Goal: Information Seeking & Learning: Learn about a topic

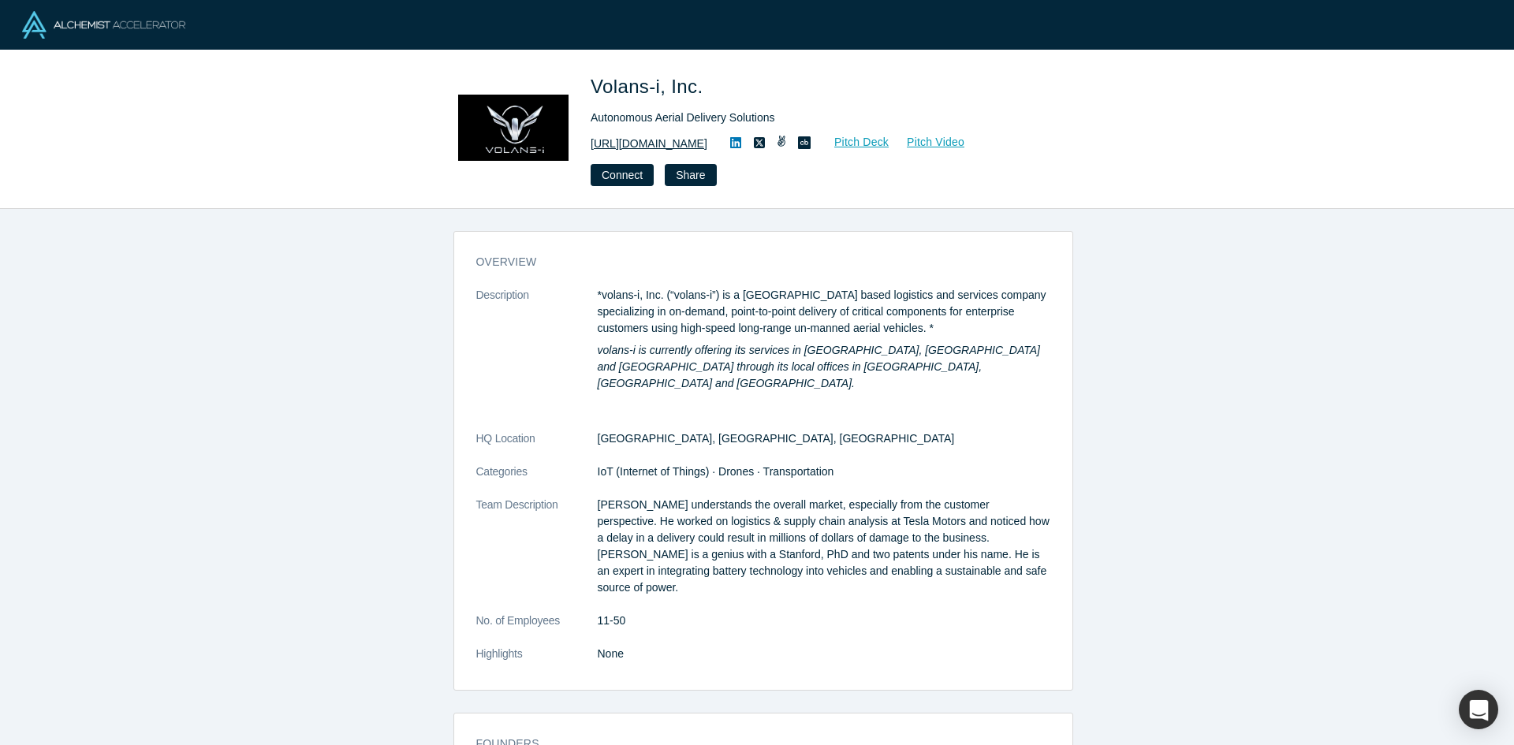
click at [683, 146] on link "http://www.flyvoly.com" at bounding box center [649, 144] width 117 height 17
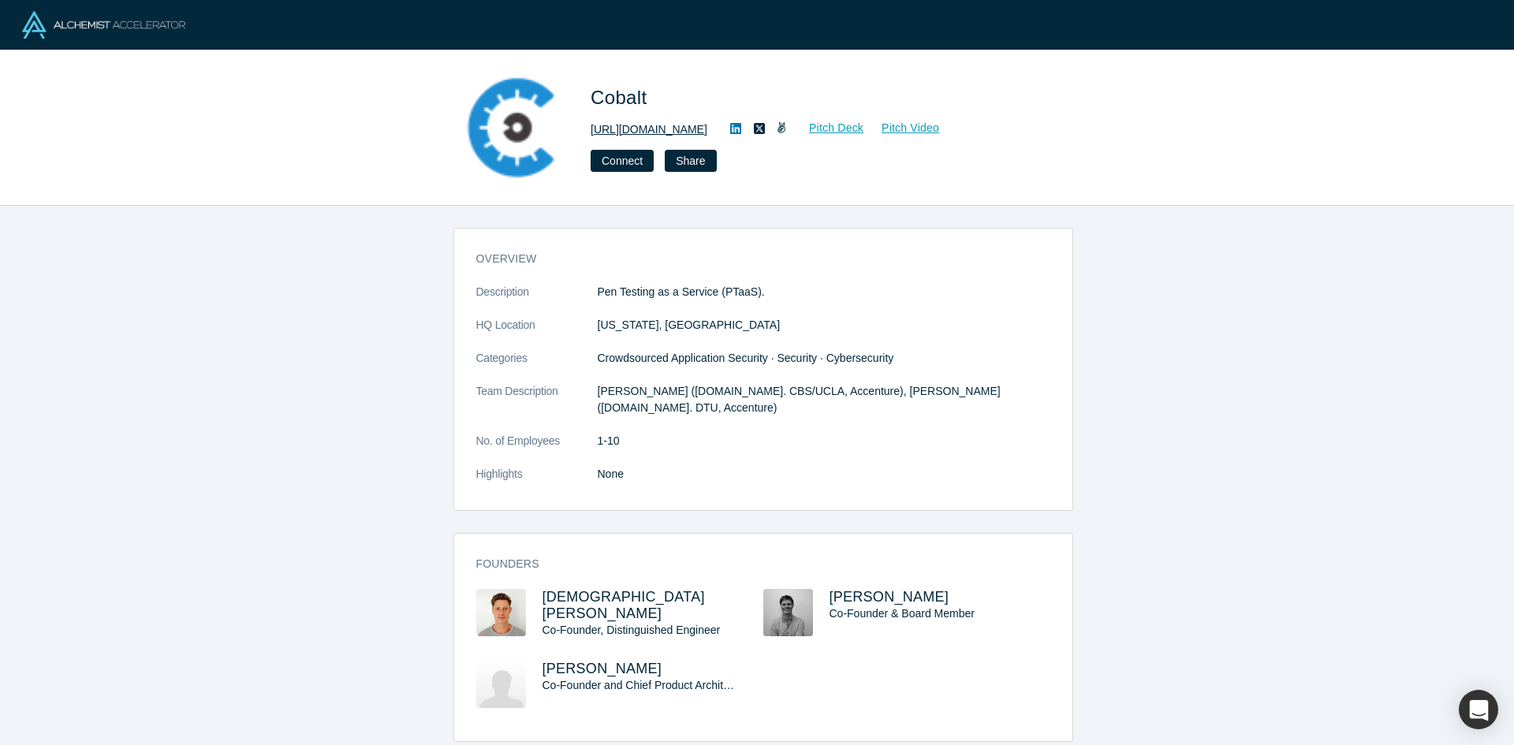
click at [600, 122] on link "http://cobalt.io/" at bounding box center [649, 129] width 117 height 17
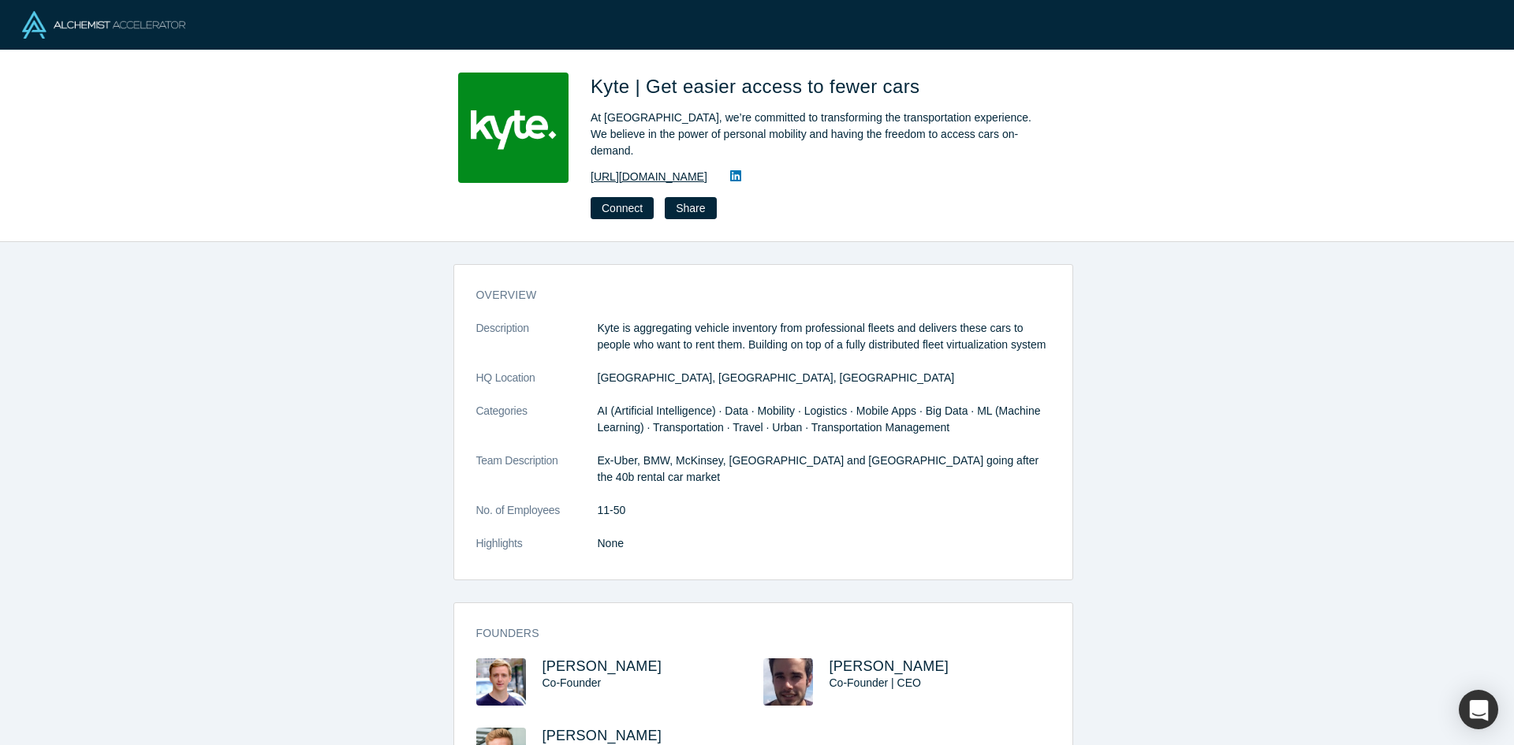
click at [614, 169] on link "[URL][DOMAIN_NAME]" at bounding box center [649, 177] width 117 height 17
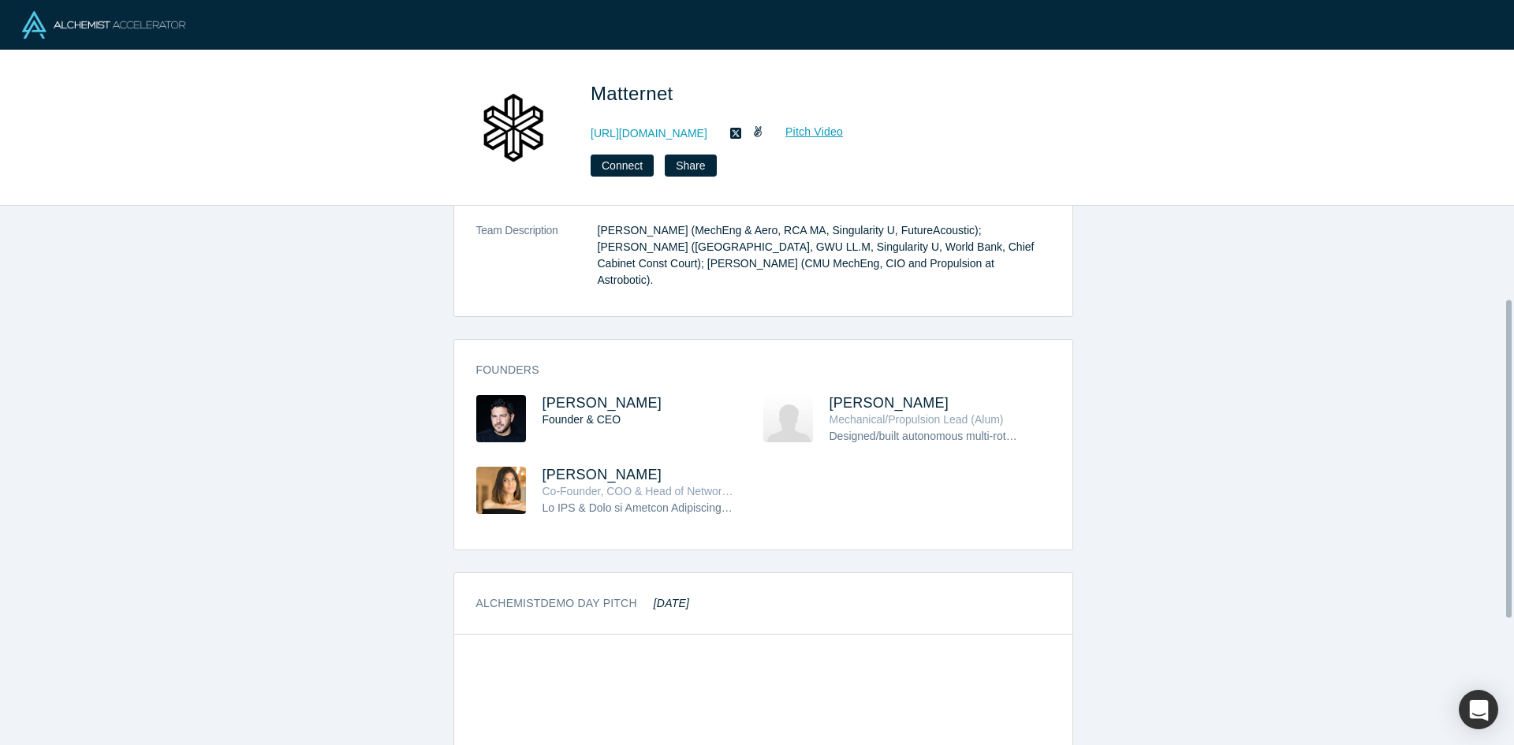
scroll to position [158, 0]
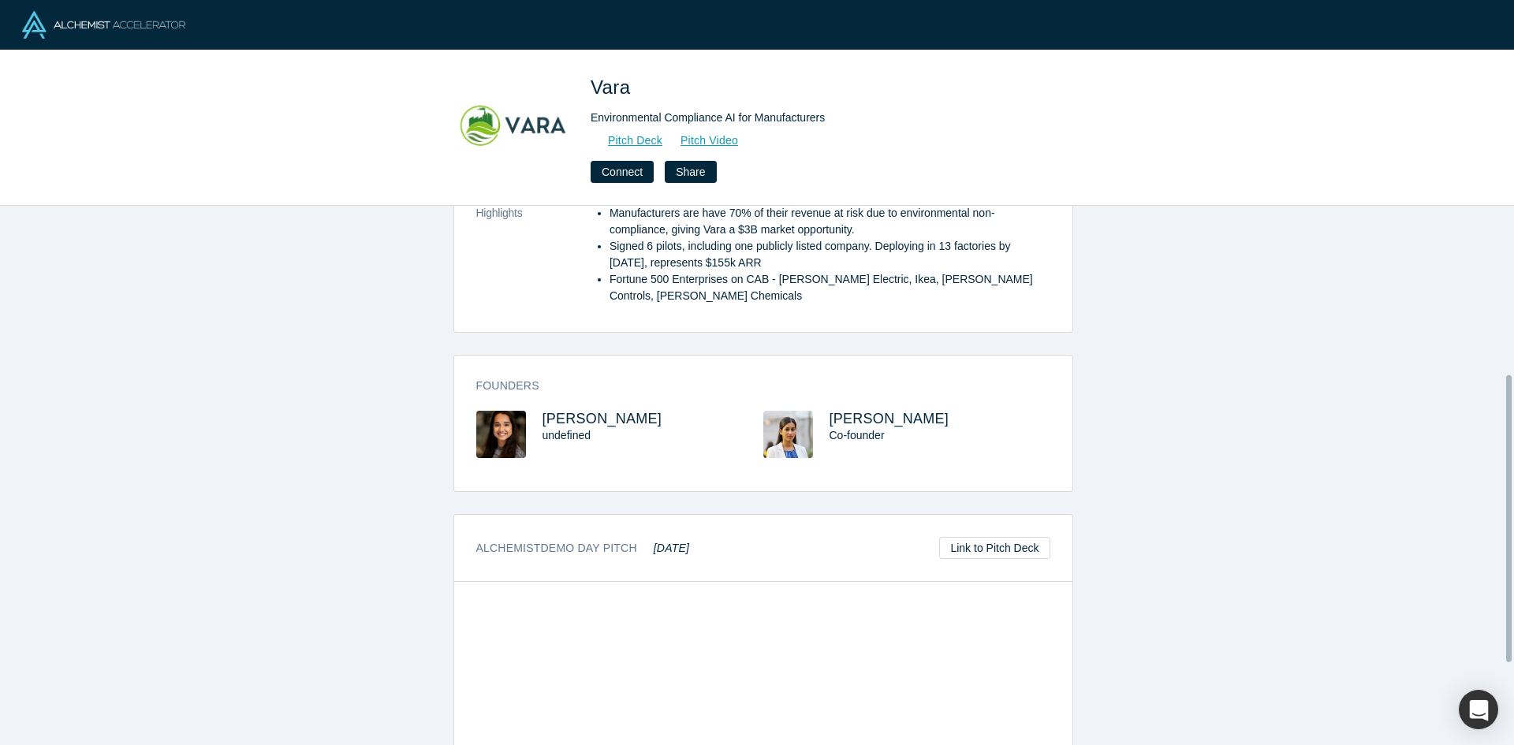
scroll to position [316, 0]
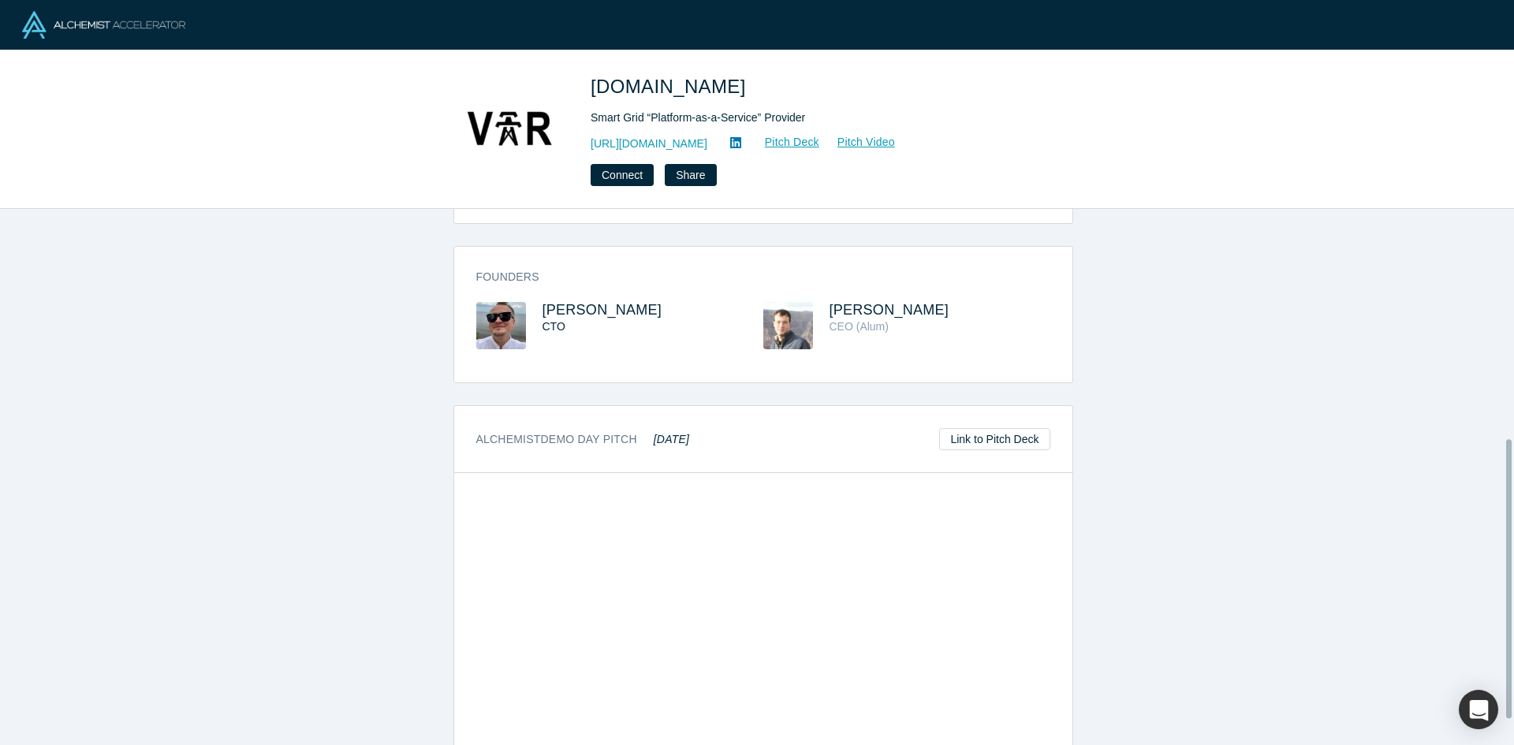
scroll to position [488, 0]
